Goal: Information Seeking & Learning: Understand process/instructions

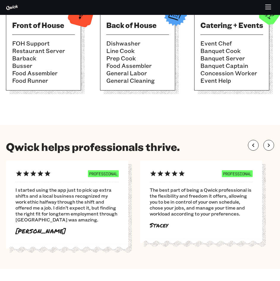
scroll to position [238, 0]
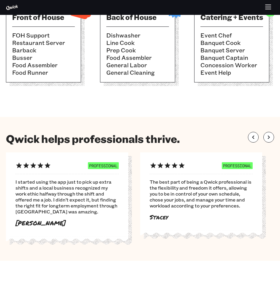
click at [52, 65] on li "Food Assembler" at bounding box center [43, 64] width 63 height 7
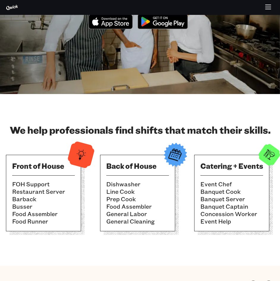
scroll to position [0, 0]
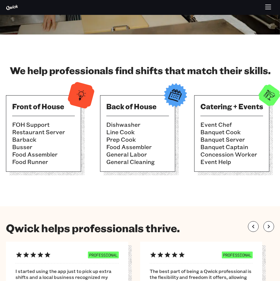
click at [46, 130] on li "Restaurant Server" at bounding box center [43, 131] width 63 height 7
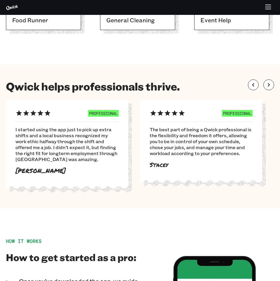
scroll to position [297, 0]
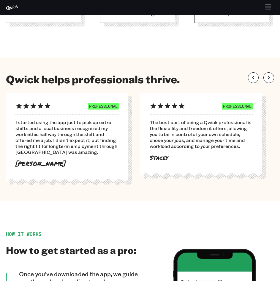
click at [99, 139] on span "I started using the app just to pick up extra shifts and a local business recog…" at bounding box center [66, 137] width 103 height 36
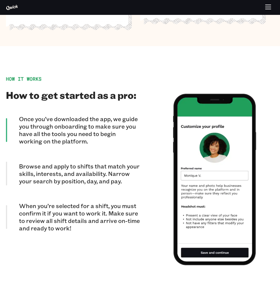
scroll to position [476, 0]
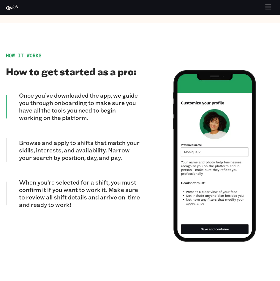
click at [115, 153] on p "Browse and apply to shifts that match your skills, interests, and availability.…" at bounding box center [79, 150] width 121 height 22
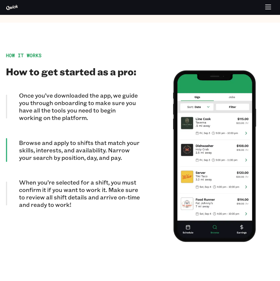
click at [66, 196] on p "When you’re selected for a shift, you must confirm it if you want to work it. M…" at bounding box center [79, 193] width 121 height 30
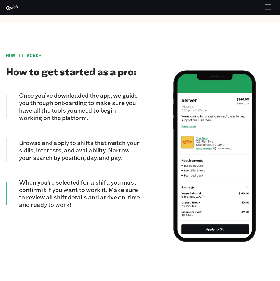
click at [135, 195] on p "When you’re selected for a shift, you must confirm it if you want to work it. M…" at bounding box center [79, 193] width 121 height 30
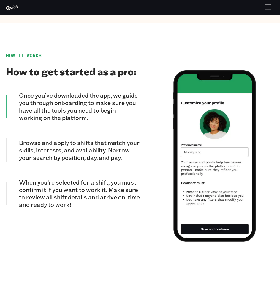
click at [97, 145] on p "Browse and apply to shifts that match your skills, interests, and availability.…" at bounding box center [79, 150] width 121 height 22
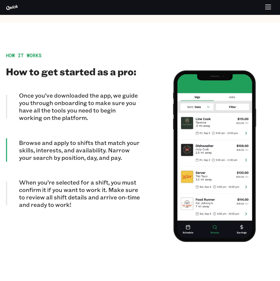
click at [70, 197] on p "When you’re selected for a shift, you must confirm it if you want to work it. M…" at bounding box center [79, 193] width 121 height 30
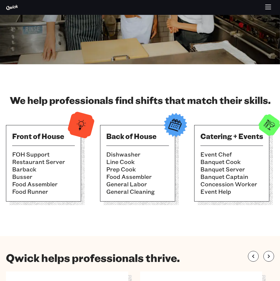
scroll to position [0, 0]
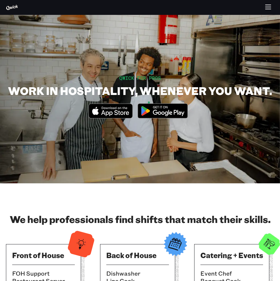
click at [110, 108] on icon "Download on the App Store" at bounding box center [115, 107] width 26 height 2
